Goal: Information Seeking & Learning: Learn about a topic

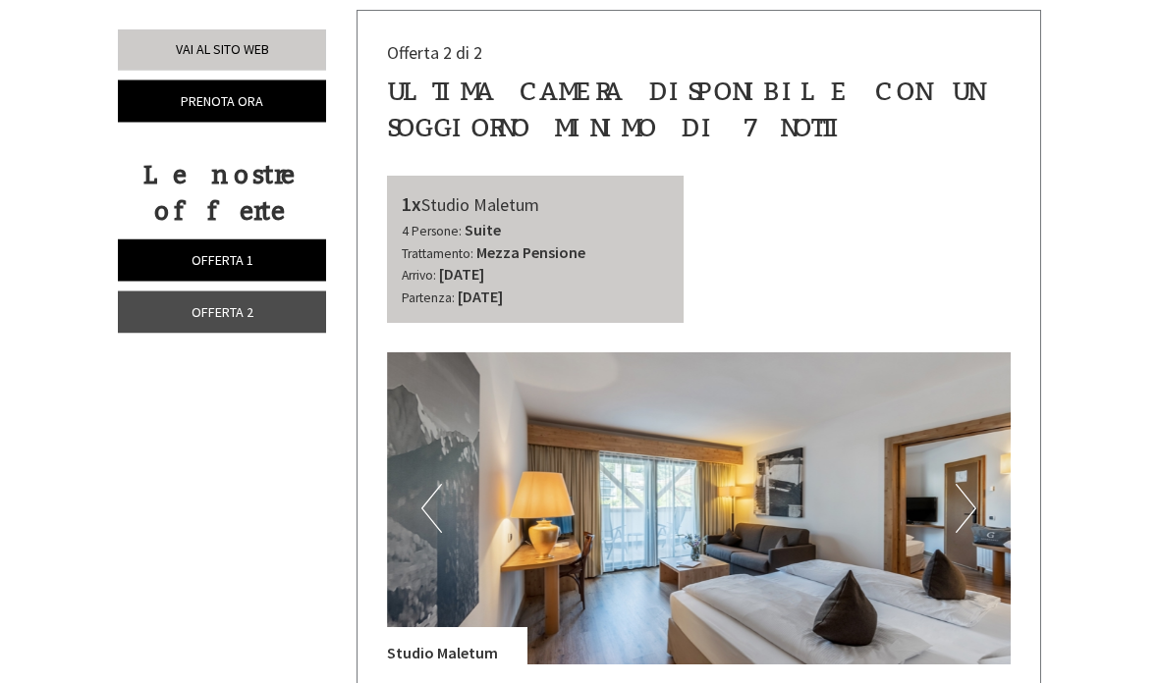
scroll to position [2211, 0]
click at [981, 426] on img at bounding box center [699, 508] width 624 height 312
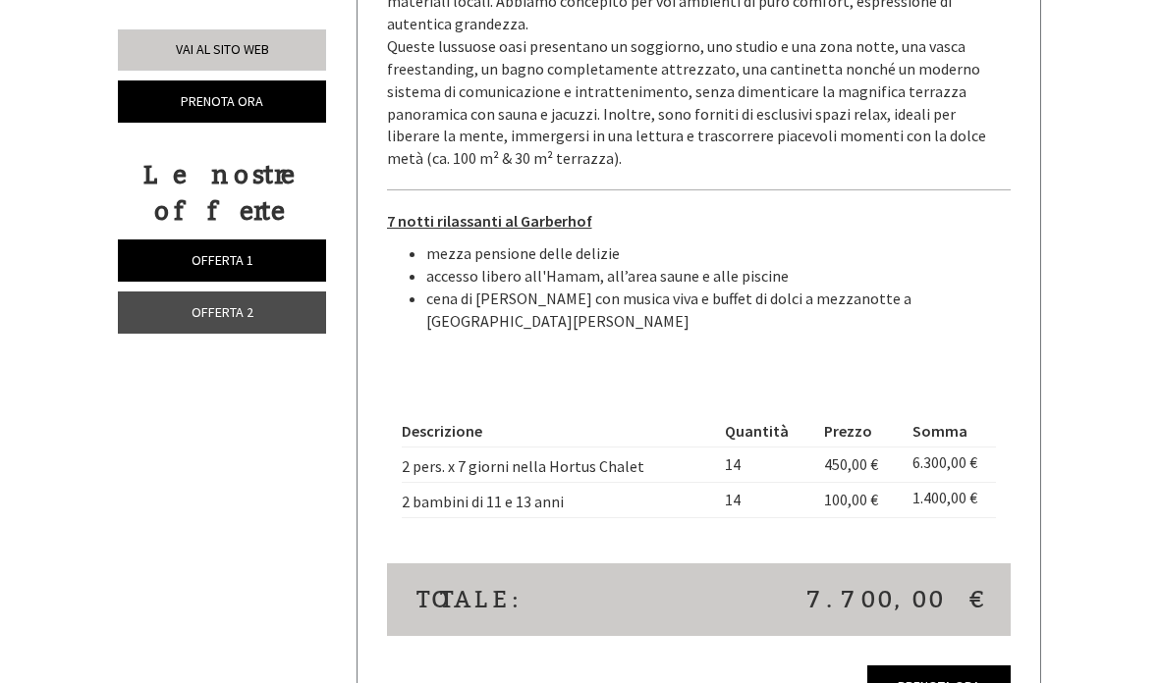
scroll to position [1441, 0]
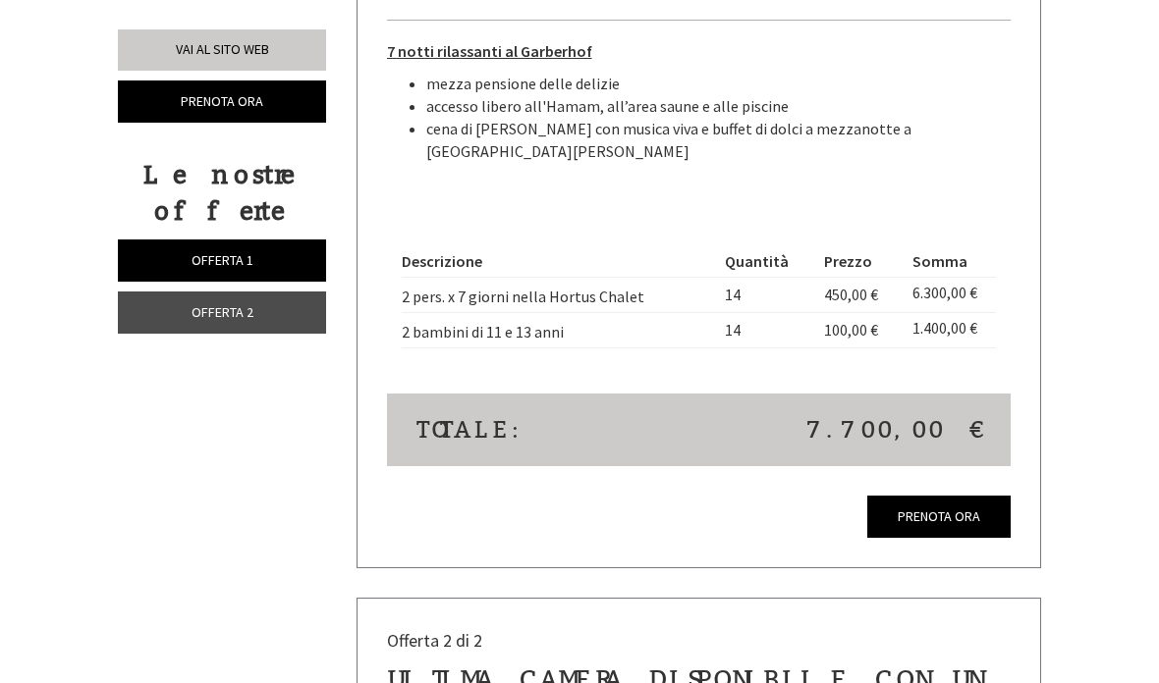
scroll to position [1589, 0]
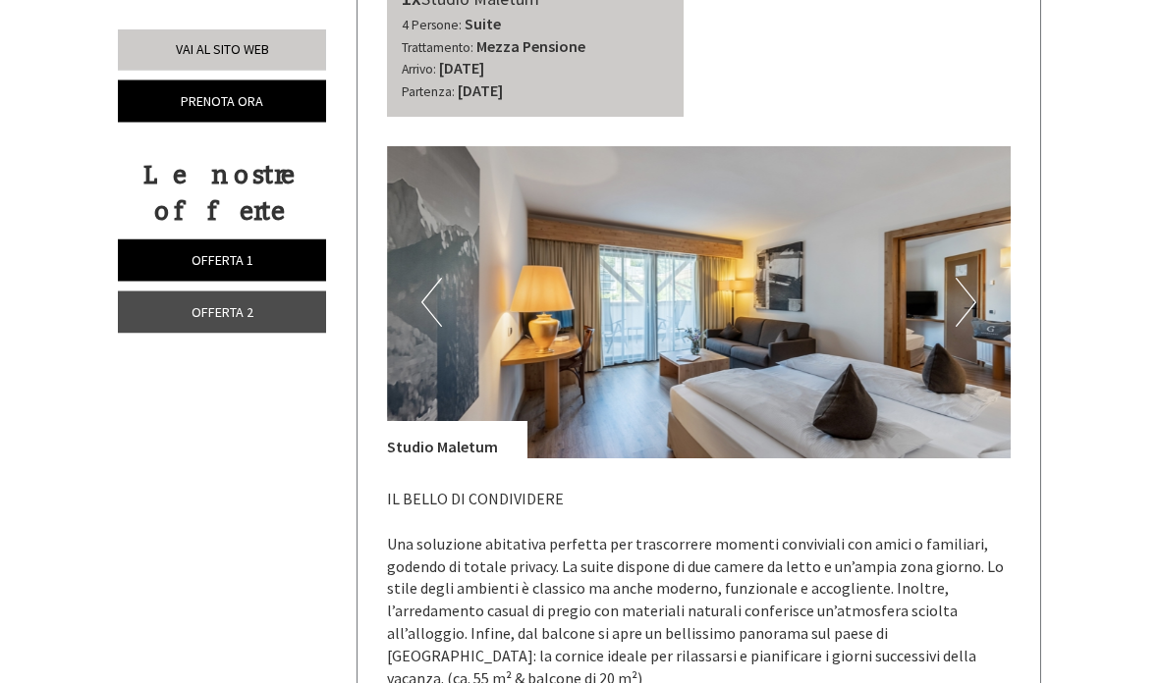
click at [955, 279] on button "Next" at bounding box center [965, 303] width 21 height 49
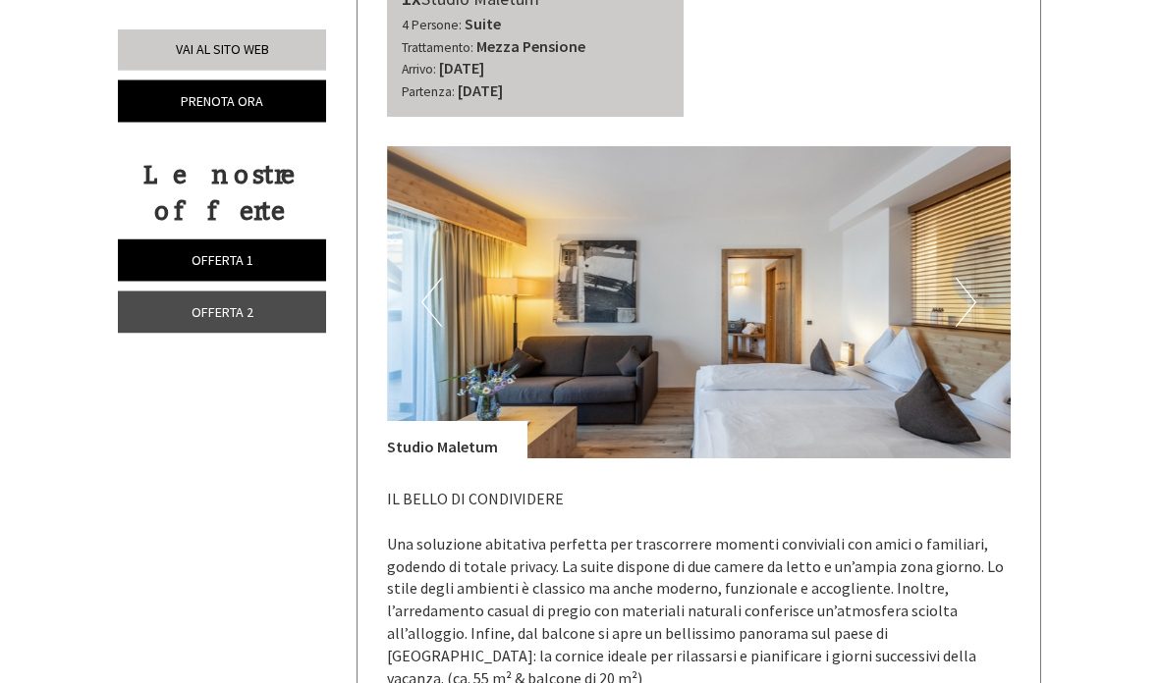
scroll to position [2417, 0]
click at [960, 278] on button "Next" at bounding box center [965, 302] width 21 height 49
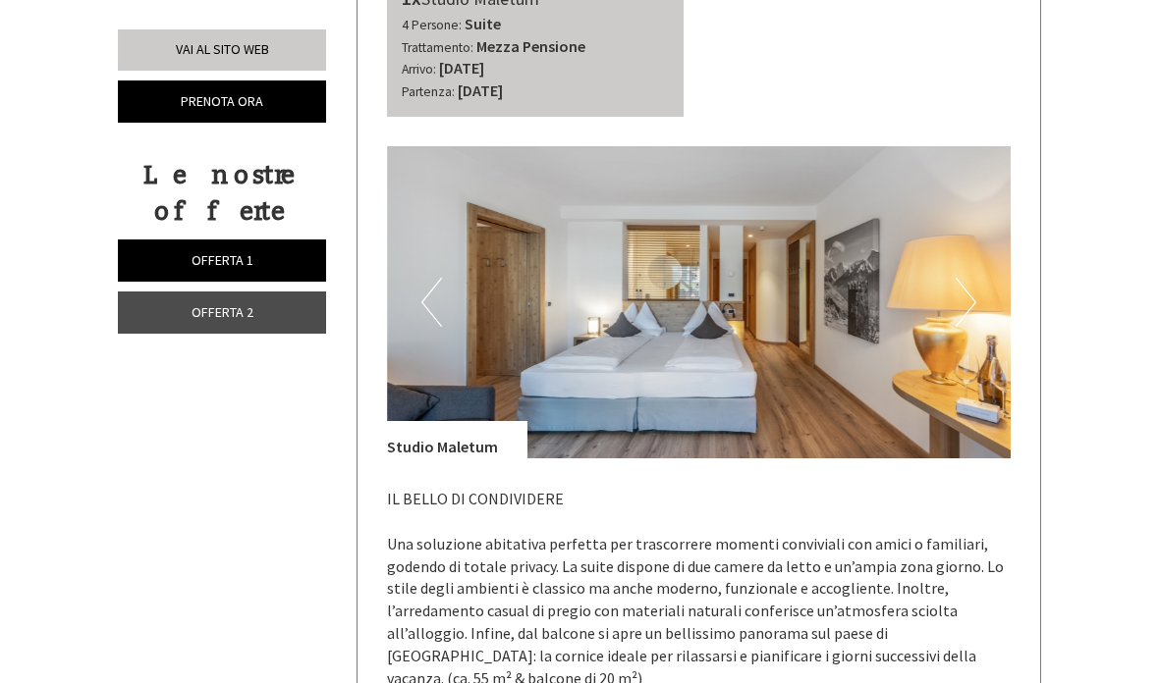
click at [957, 278] on button "Next" at bounding box center [965, 302] width 21 height 49
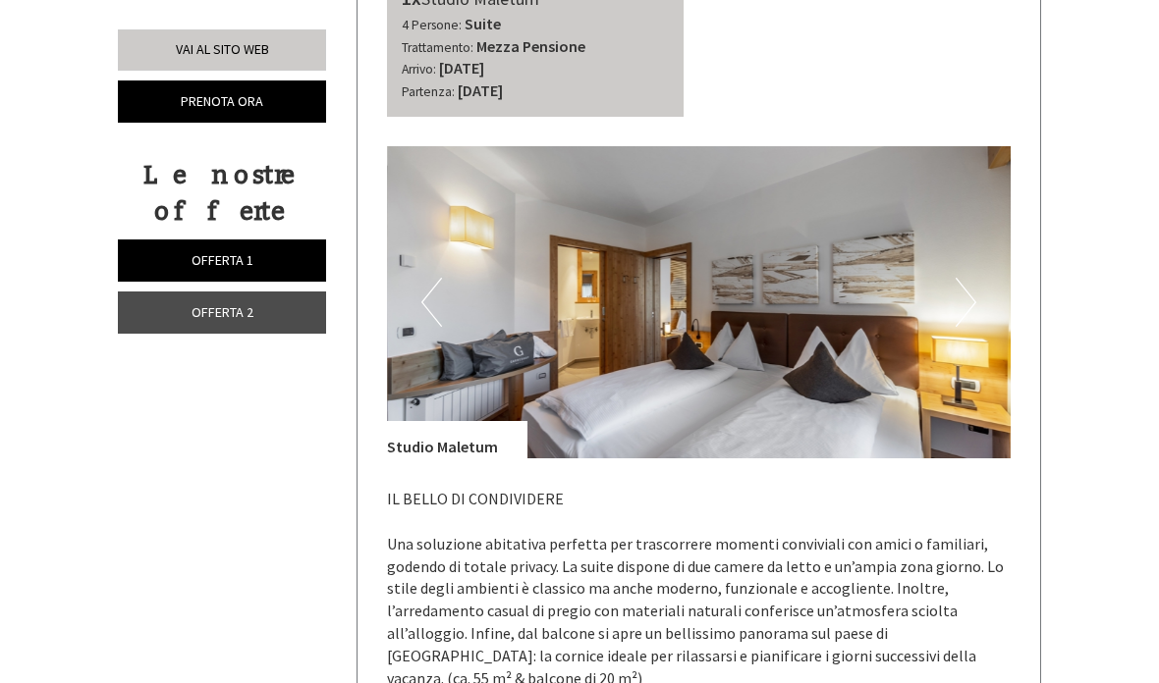
click at [976, 224] on img at bounding box center [699, 302] width 624 height 312
click at [964, 278] on button "Next" at bounding box center [965, 302] width 21 height 49
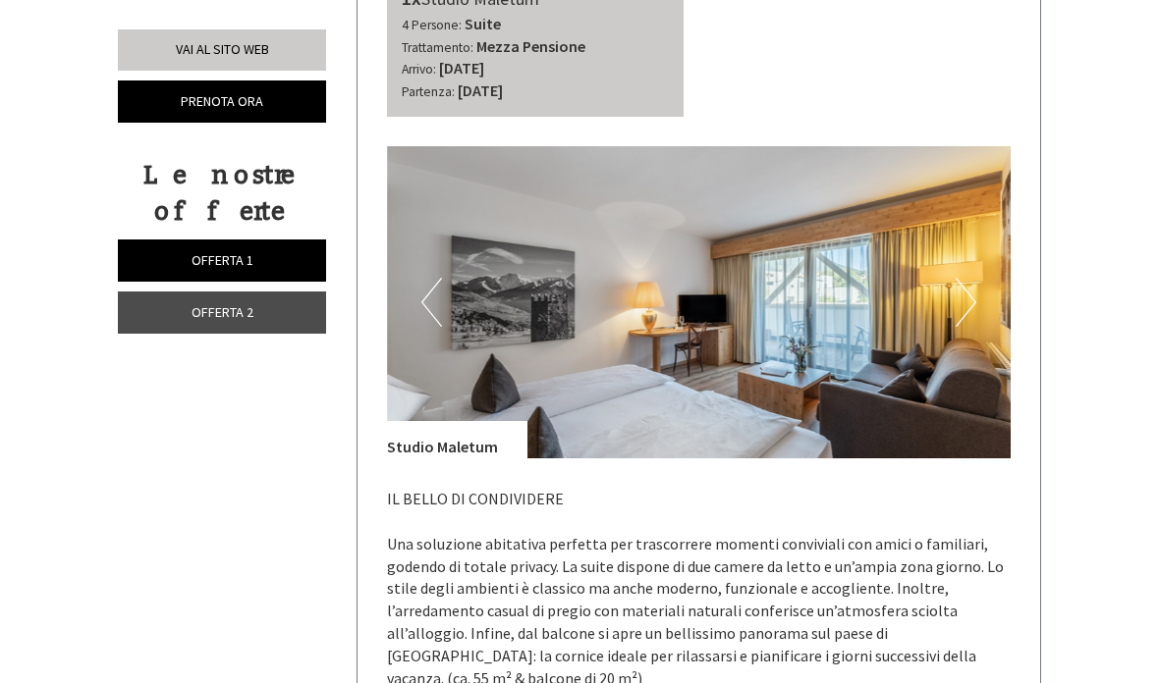
click at [975, 278] on button "Next" at bounding box center [965, 302] width 21 height 49
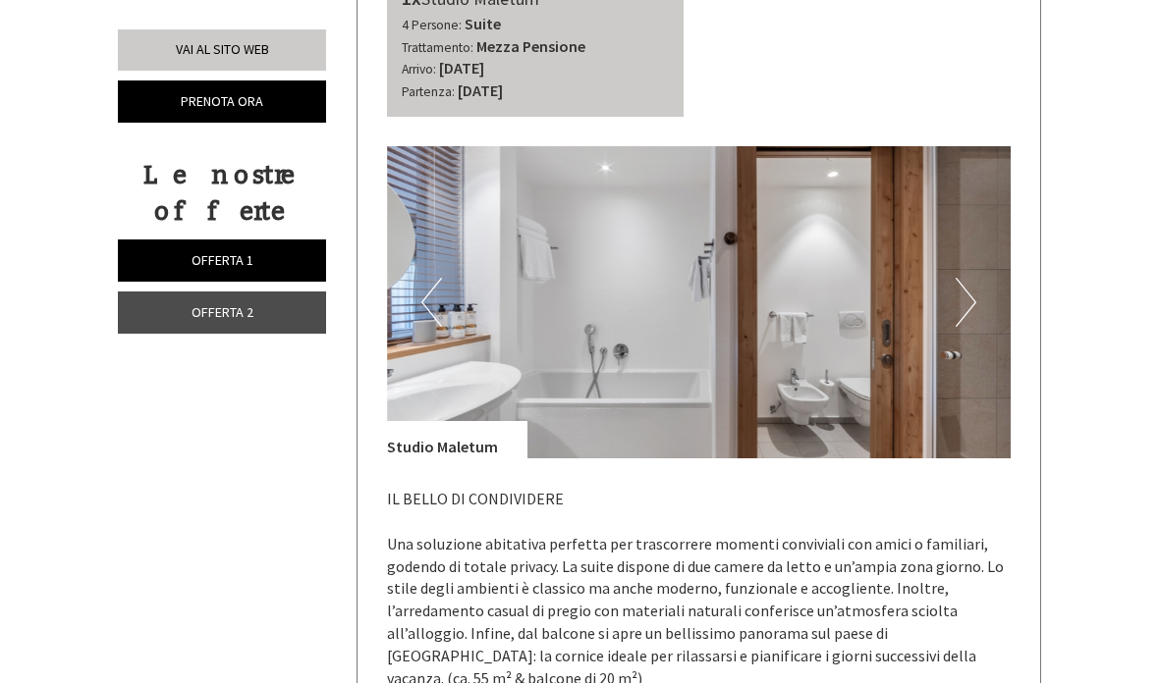
click at [964, 278] on button "Next" at bounding box center [965, 302] width 21 height 49
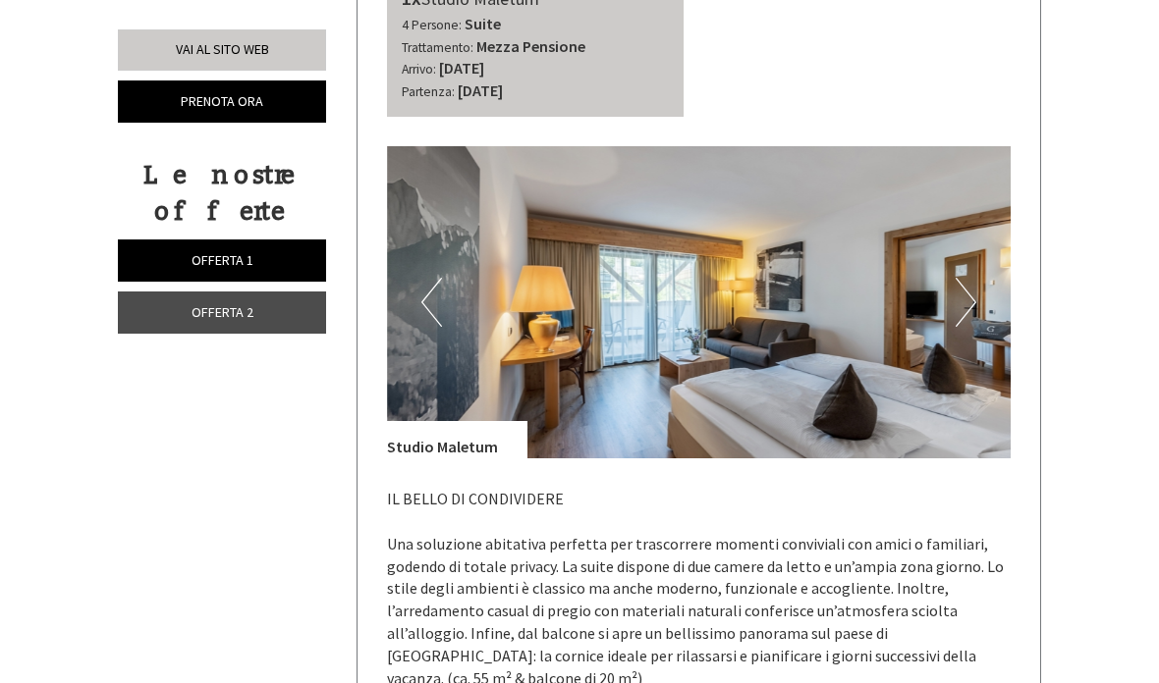
click at [954, 230] on img at bounding box center [699, 302] width 624 height 312
click at [940, 227] on img at bounding box center [699, 302] width 624 height 312
click at [972, 278] on button "Next" at bounding box center [965, 302] width 21 height 49
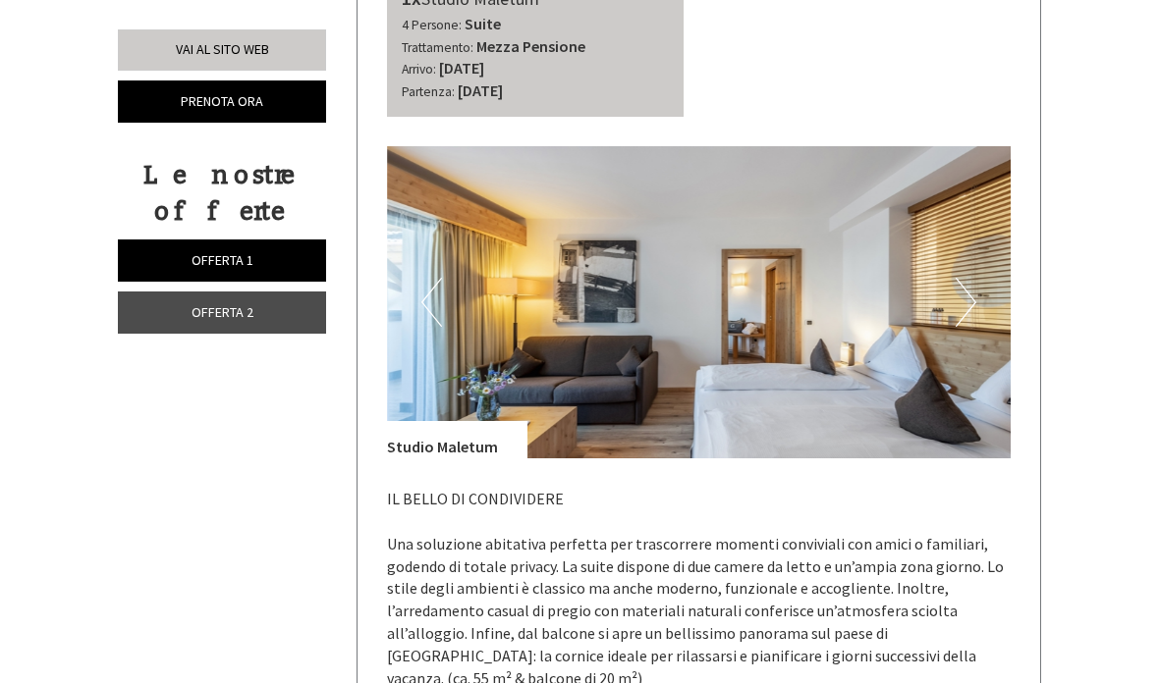
click at [970, 278] on button "Next" at bounding box center [965, 302] width 21 height 49
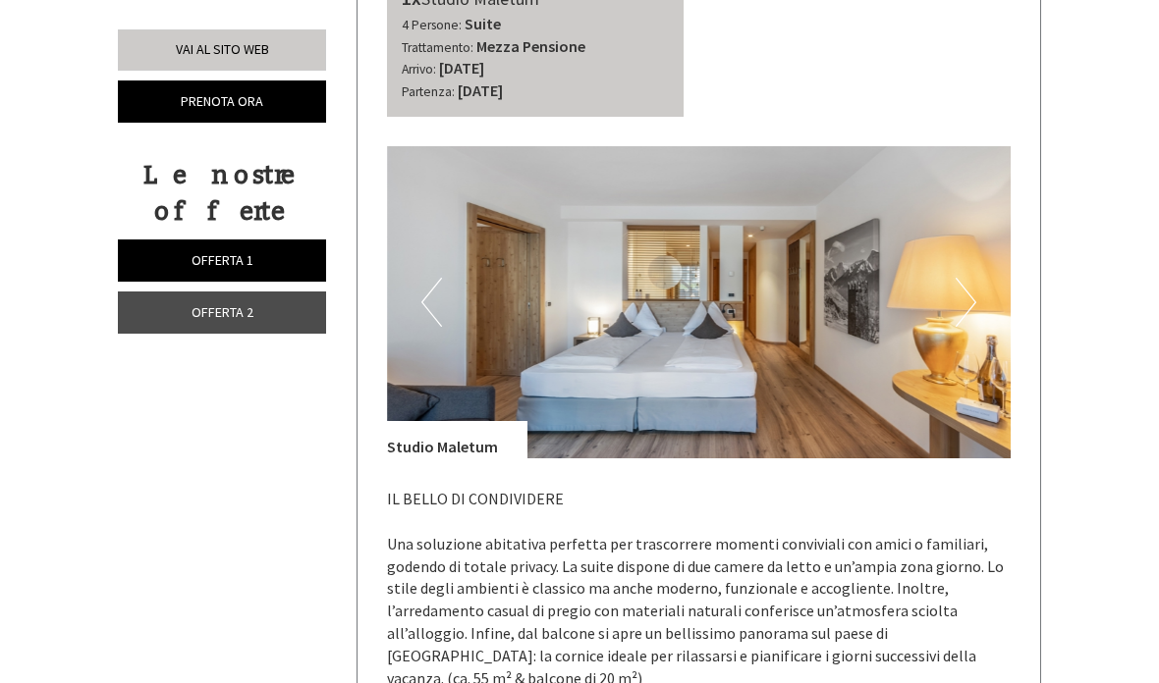
click at [958, 278] on button "Next" at bounding box center [965, 302] width 21 height 49
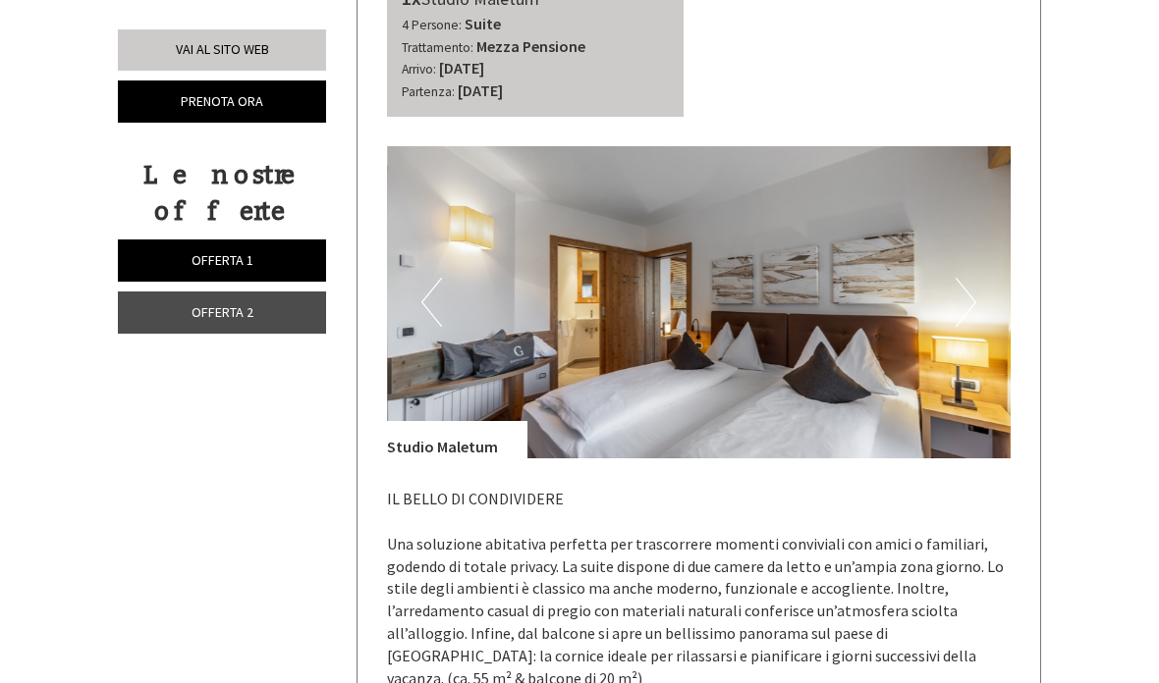
click at [984, 230] on img at bounding box center [699, 302] width 624 height 312
click at [964, 278] on button "Next" at bounding box center [965, 302] width 21 height 49
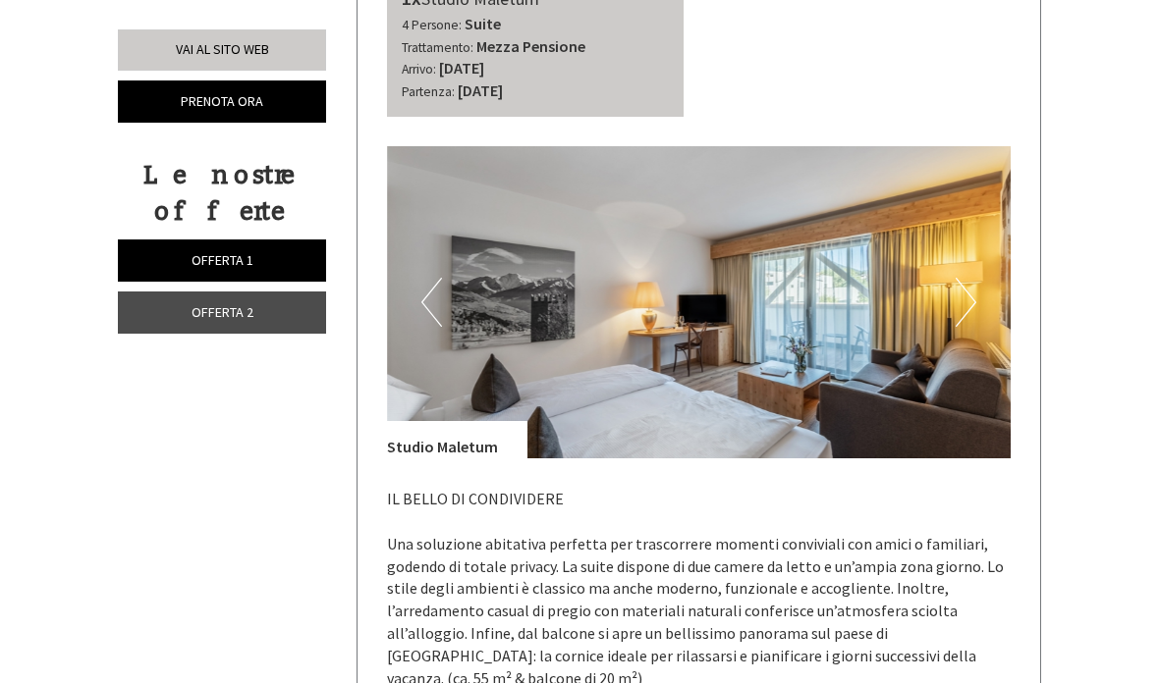
click at [965, 278] on button "Next" at bounding box center [965, 302] width 21 height 49
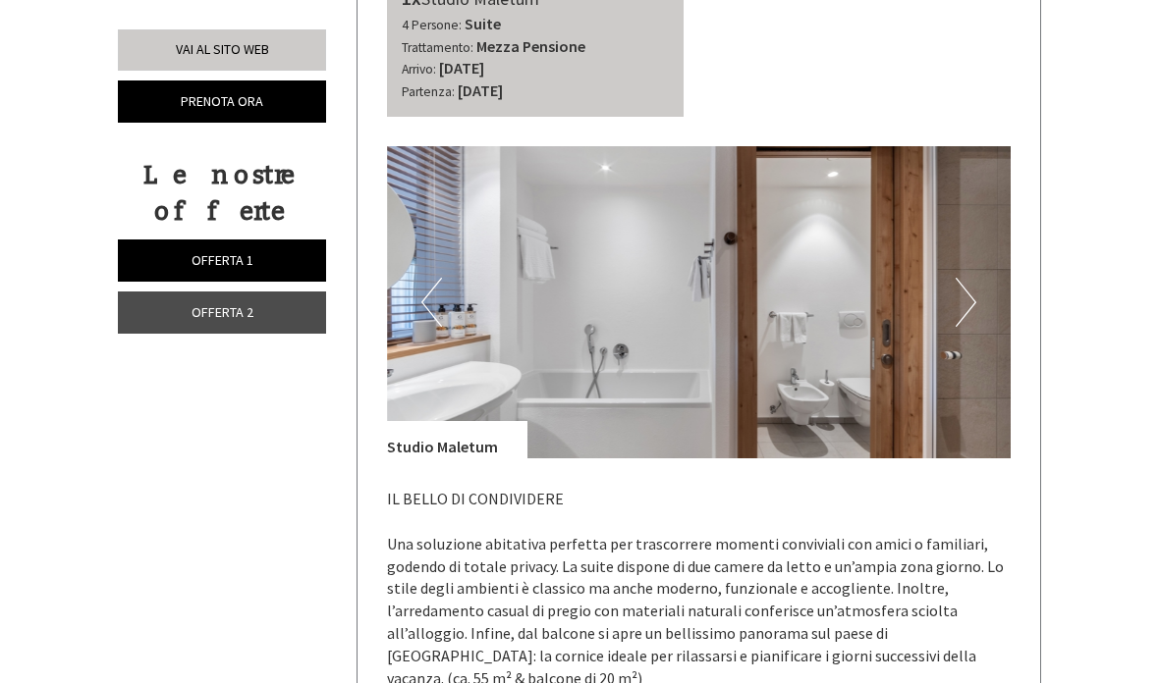
scroll to position [2384, 0]
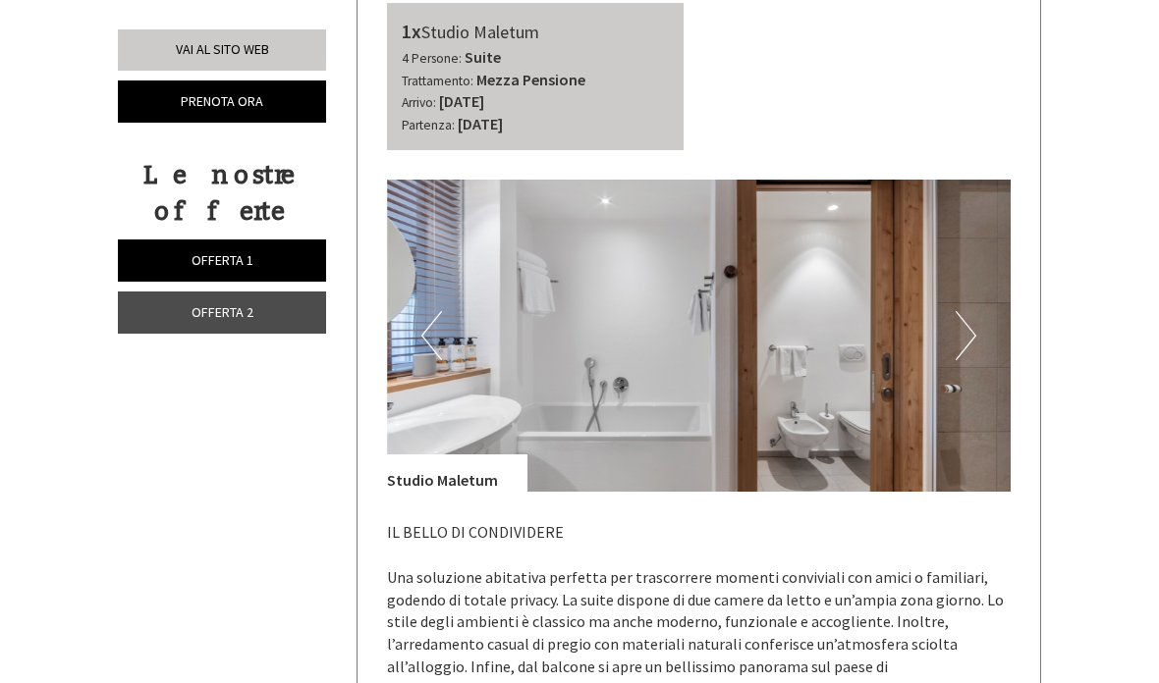
click at [949, 309] on img at bounding box center [699, 336] width 624 height 312
click at [460, 455] on div "Studio Maletum" at bounding box center [457, 473] width 140 height 37
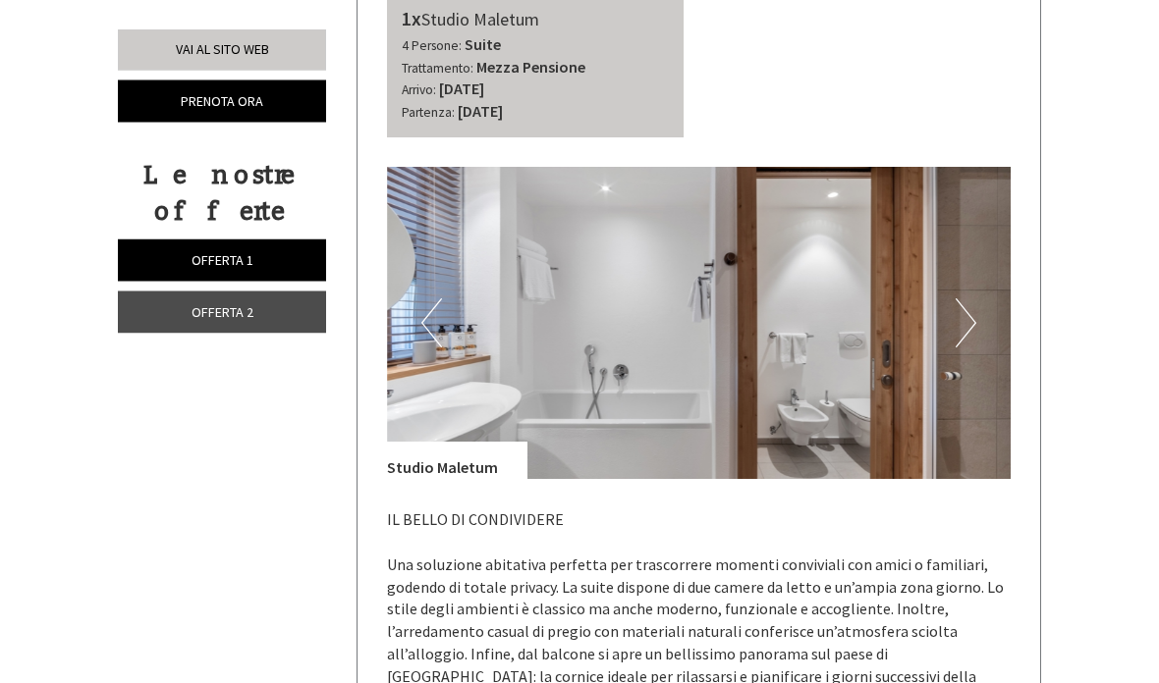
scroll to position [2391, 0]
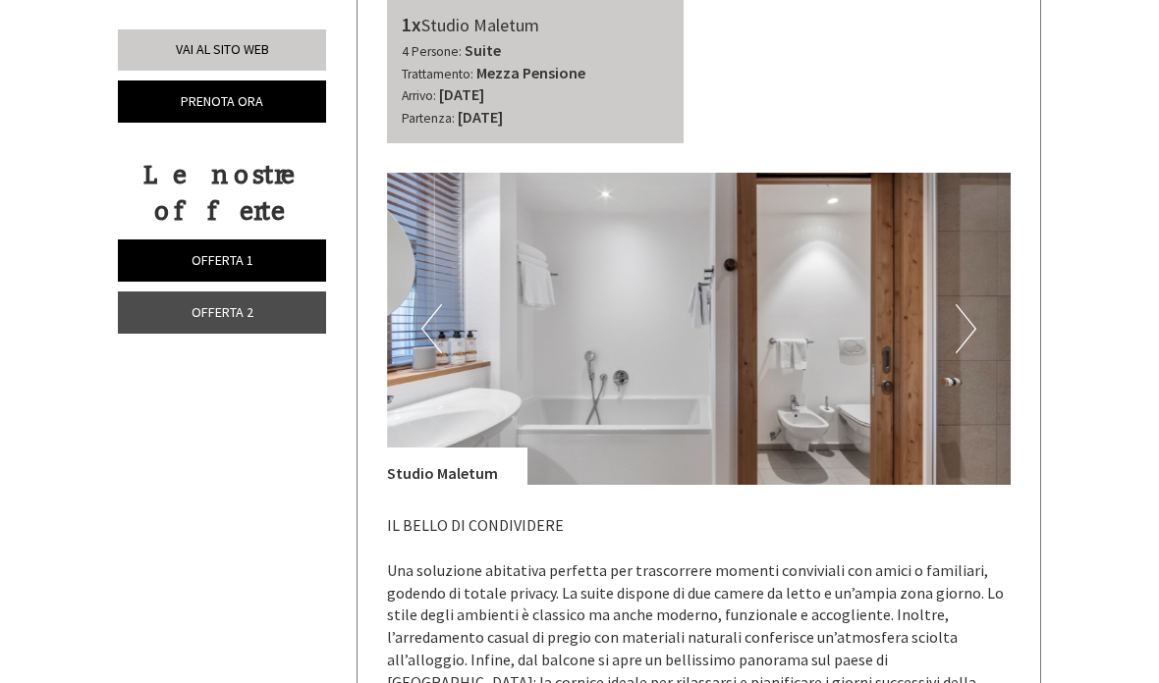
click at [884, 314] on img at bounding box center [699, 329] width 624 height 312
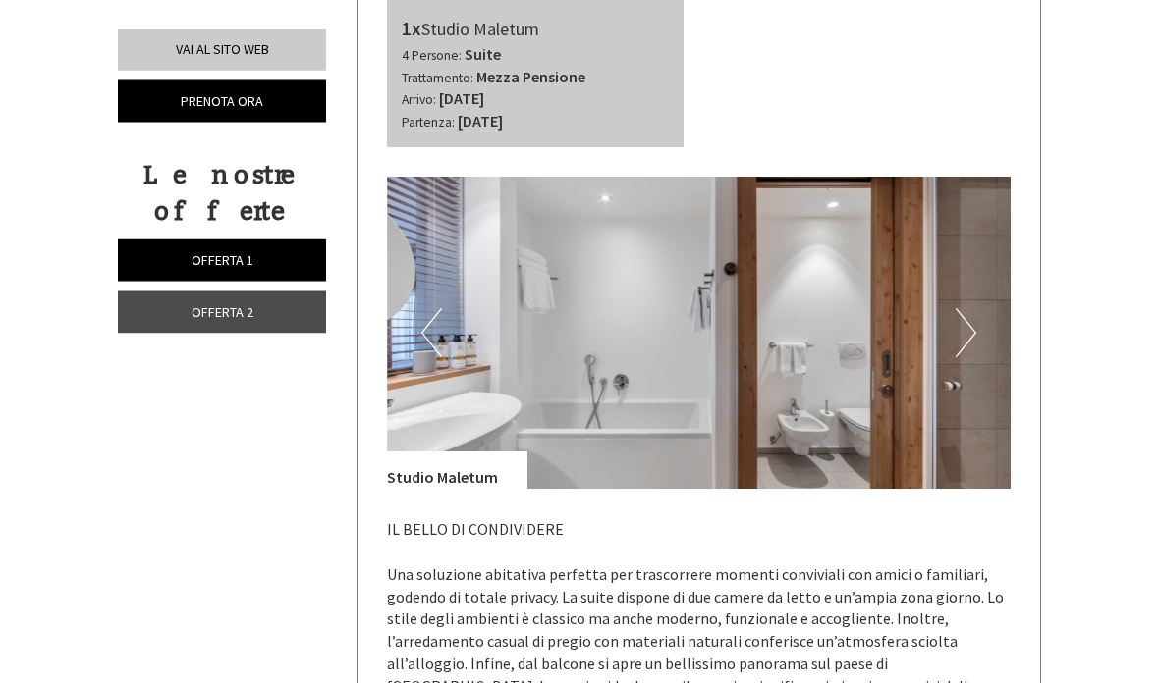
scroll to position [2349, 0]
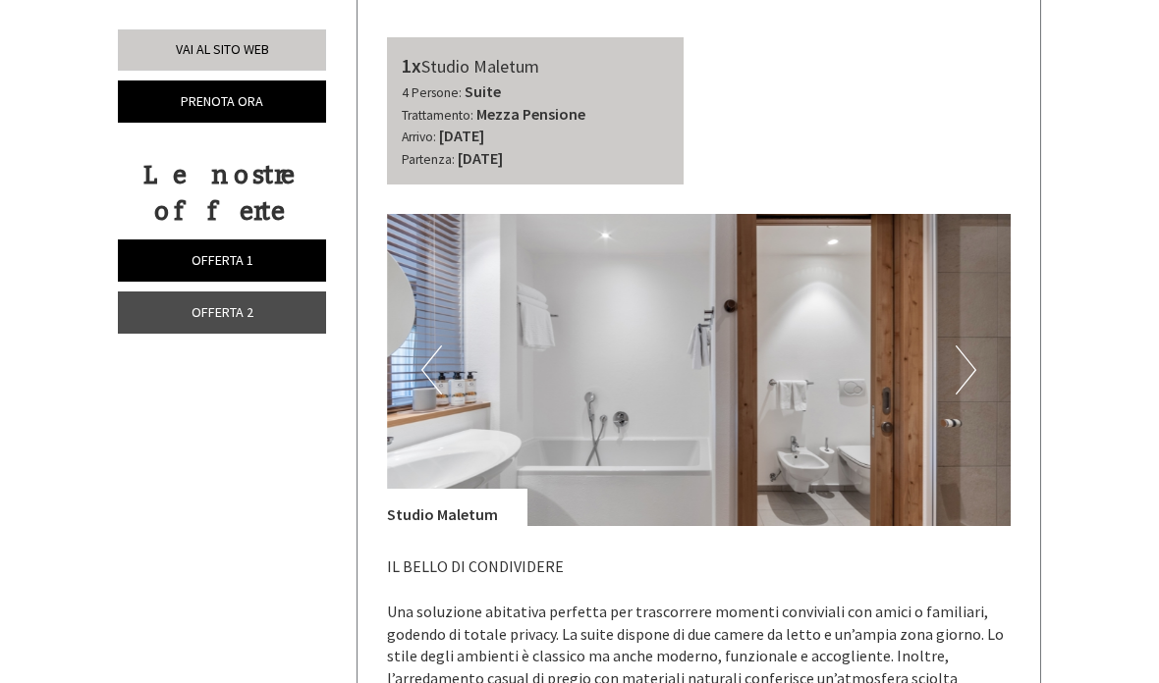
click at [964, 346] on button "Next" at bounding box center [965, 370] width 21 height 49
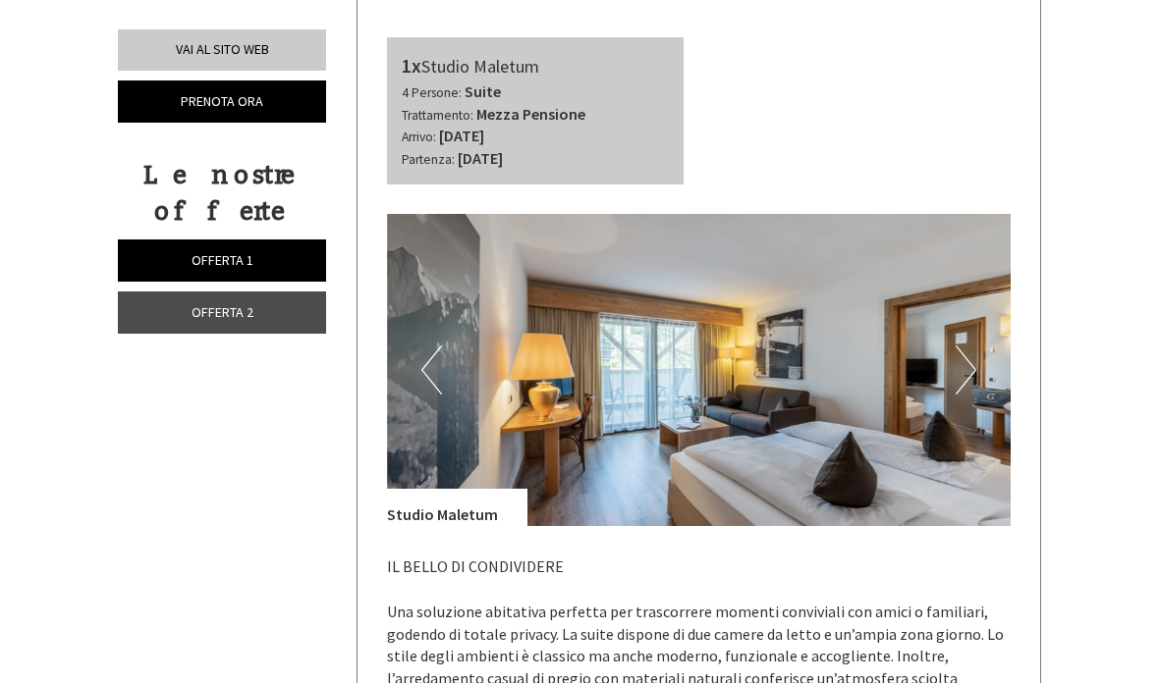
click at [879, 362] on img at bounding box center [699, 370] width 624 height 312
click at [892, 359] on img at bounding box center [699, 370] width 624 height 312
click at [907, 347] on img at bounding box center [699, 370] width 624 height 312
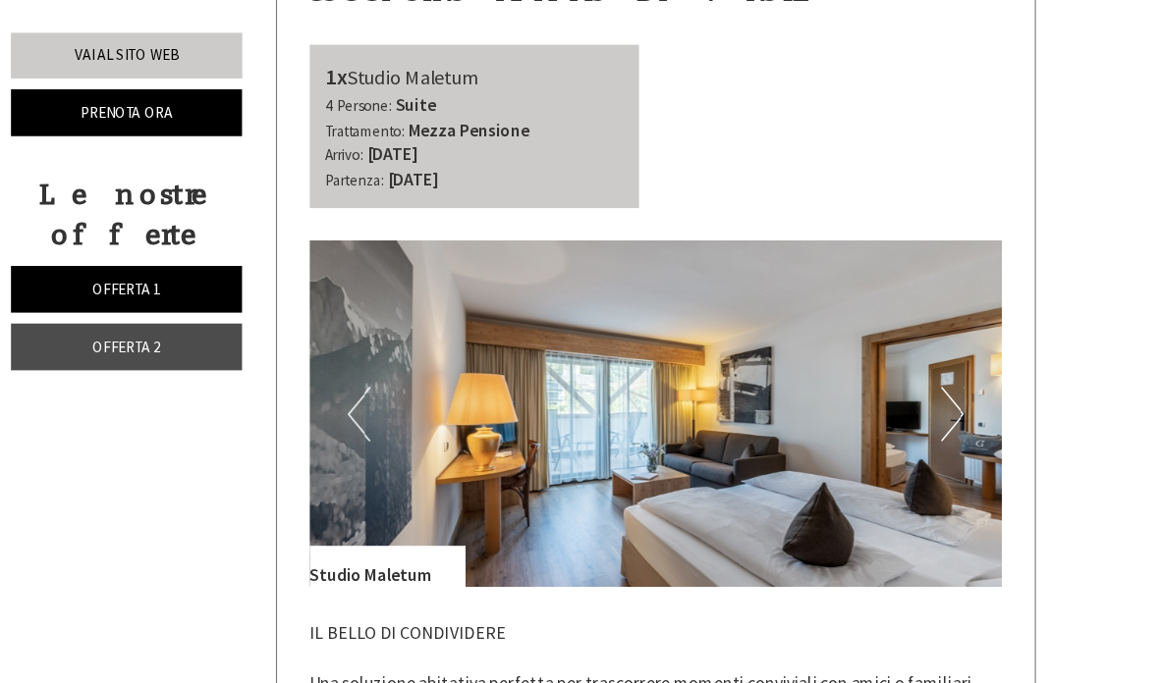
scroll to position [2346, 0]
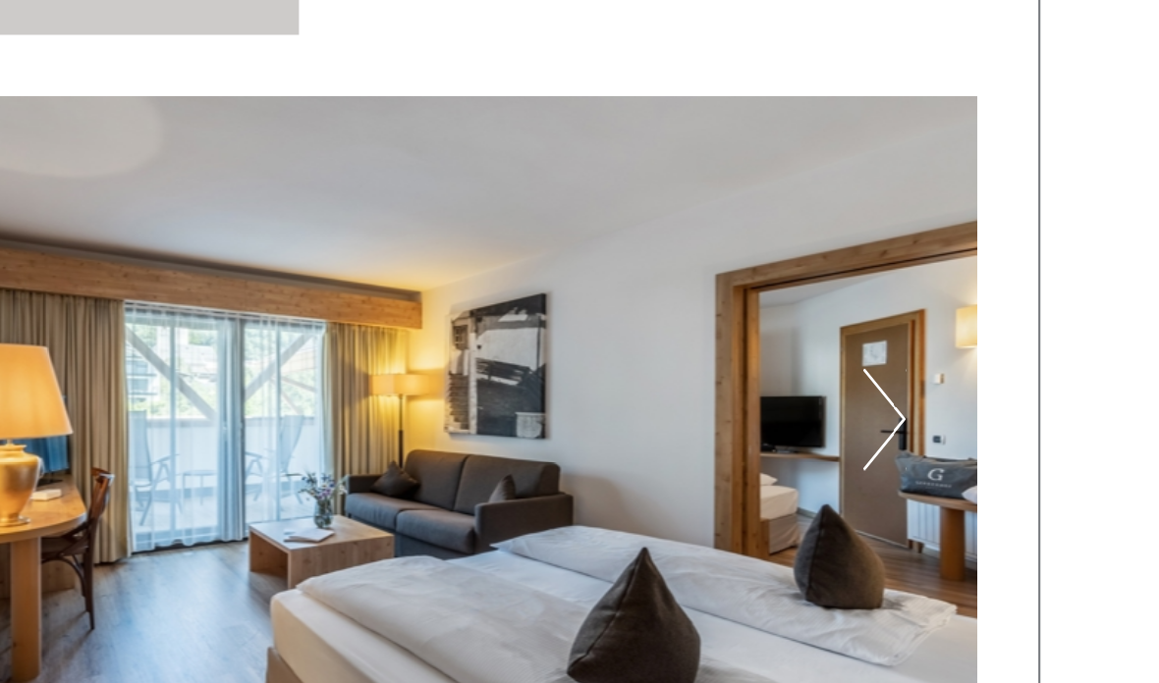
click at [413, 218] on img at bounding box center [699, 374] width 624 height 312
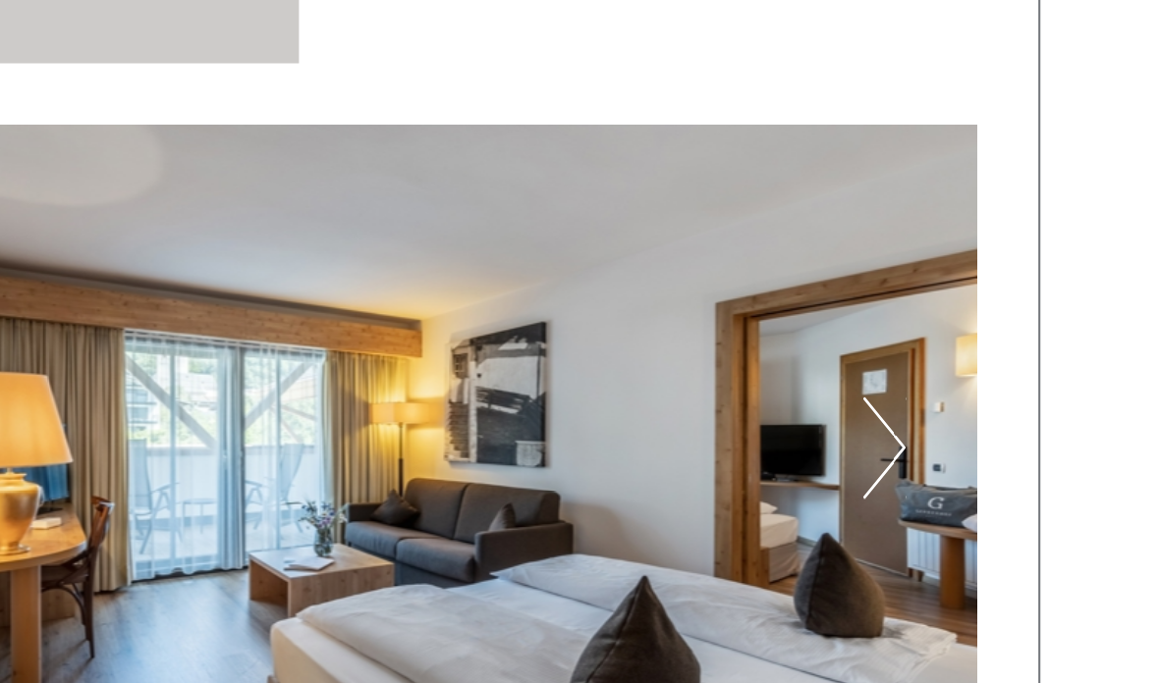
click at [955, 350] on button "Next" at bounding box center [965, 374] width 21 height 49
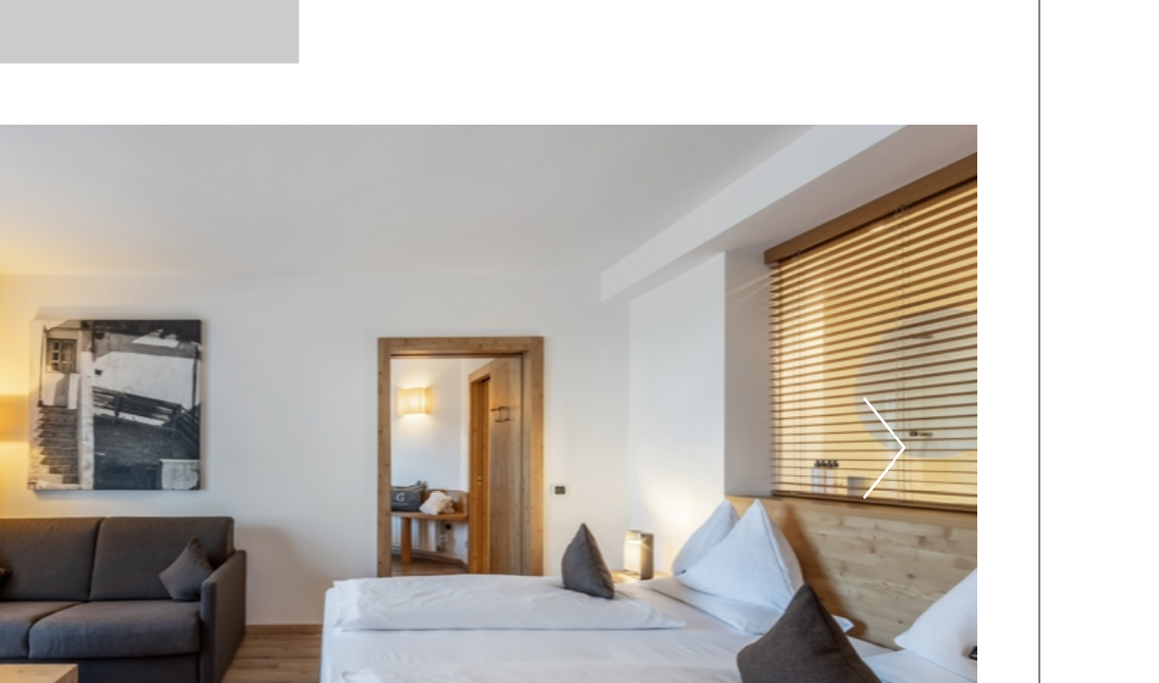
click at [955, 350] on button "Next" at bounding box center [965, 374] width 21 height 49
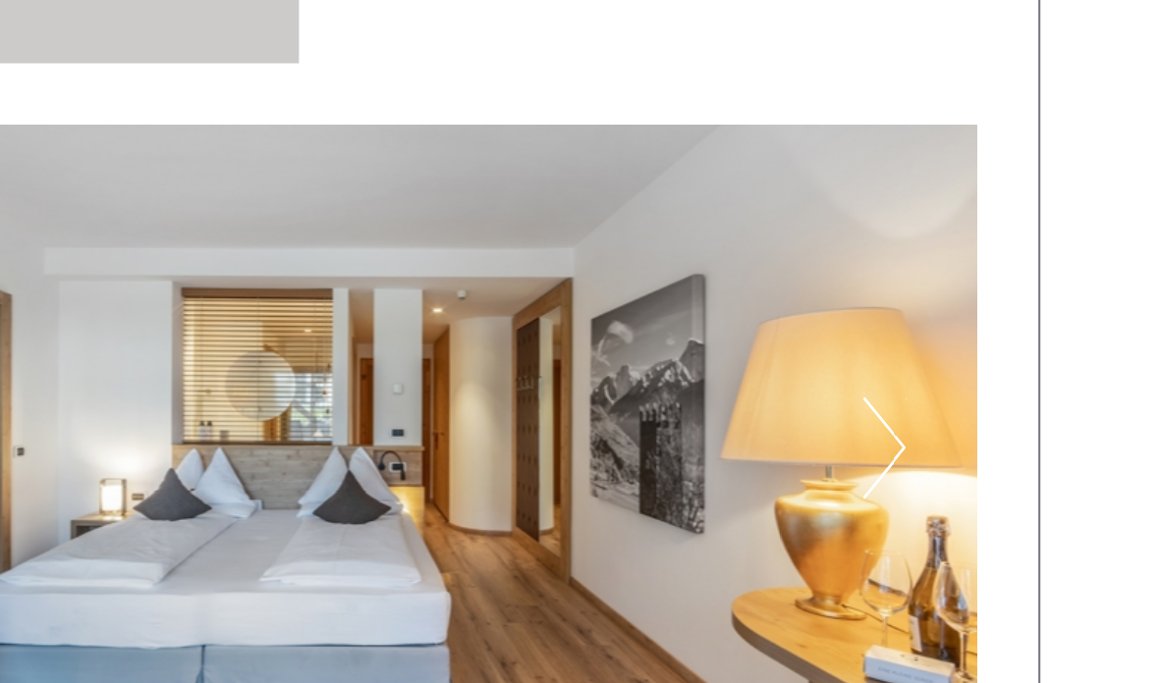
click at [955, 350] on button "Next" at bounding box center [965, 374] width 21 height 49
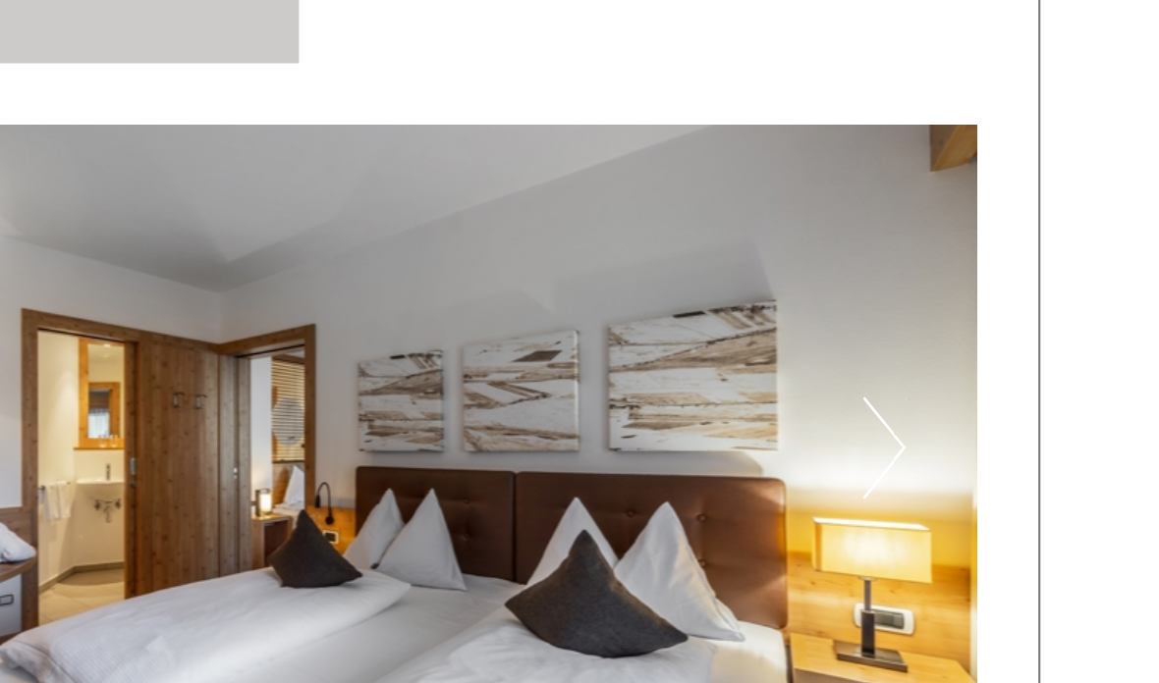
click at [955, 350] on button "Next" at bounding box center [965, 374] width 21 height 49
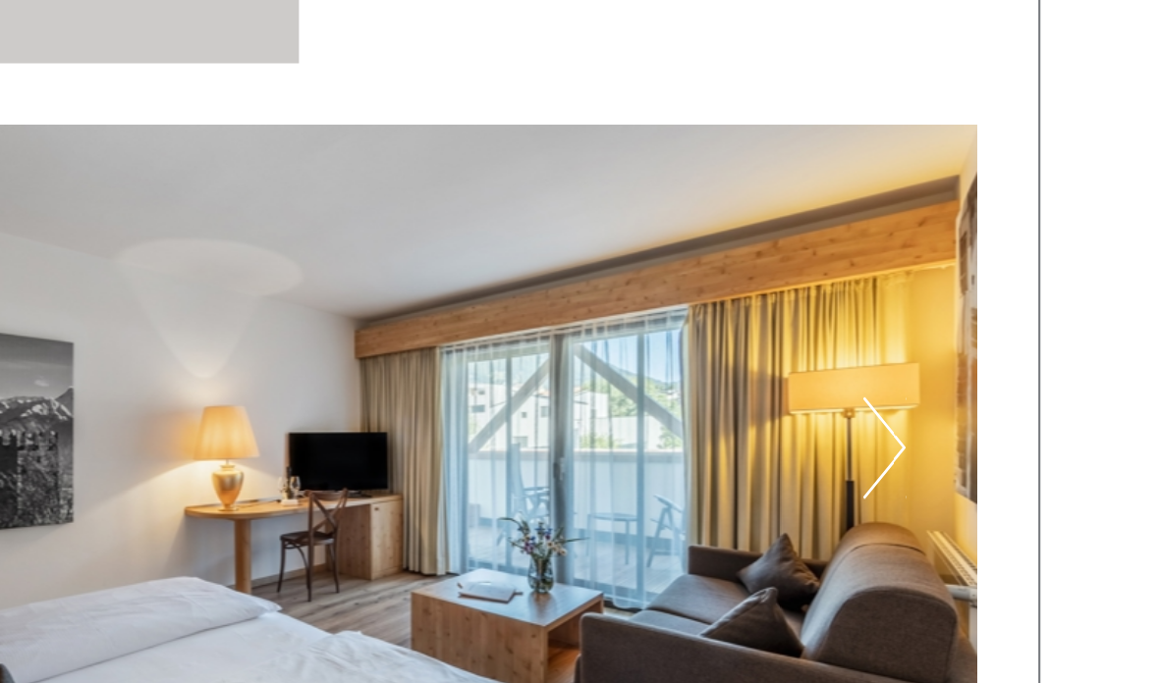
click at [955, 350] on button "Next" at bounding box center [965, 374] width 21 height 49
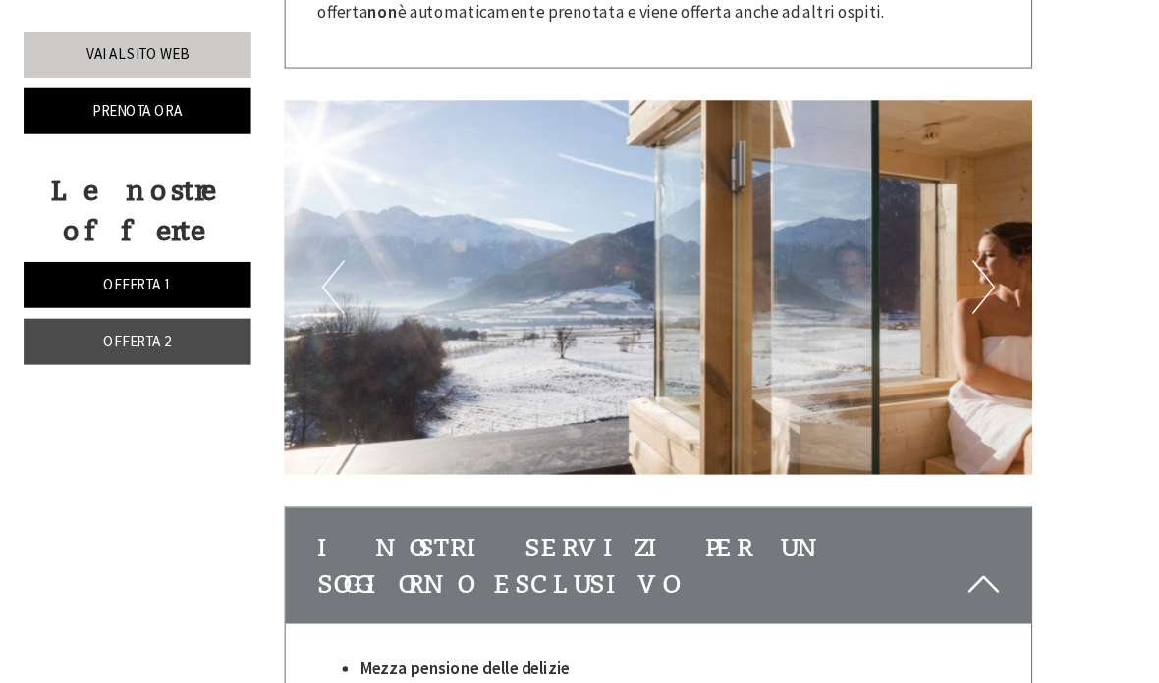
scroll to position [3722, 0]
